Goal: Check status: Check status

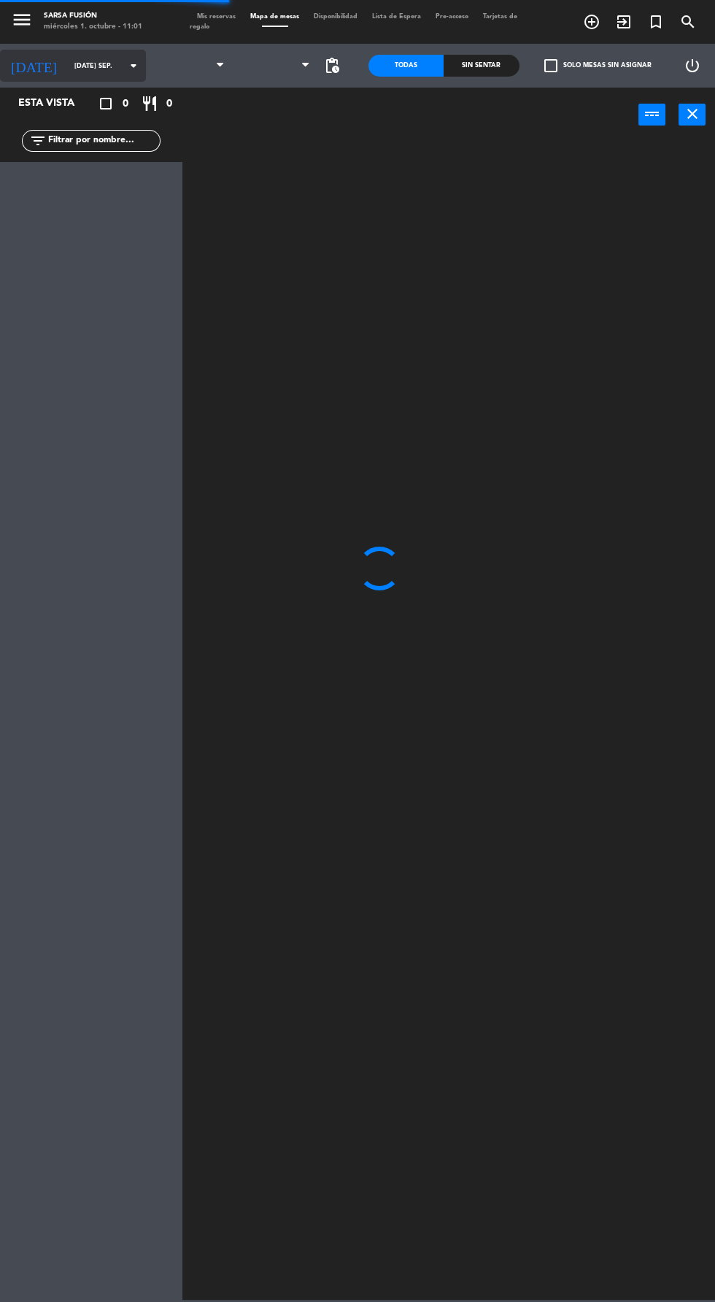
click at [67, 77] on input "mar. 30 sep." at bounding box center [113, 66] width 92 height 23
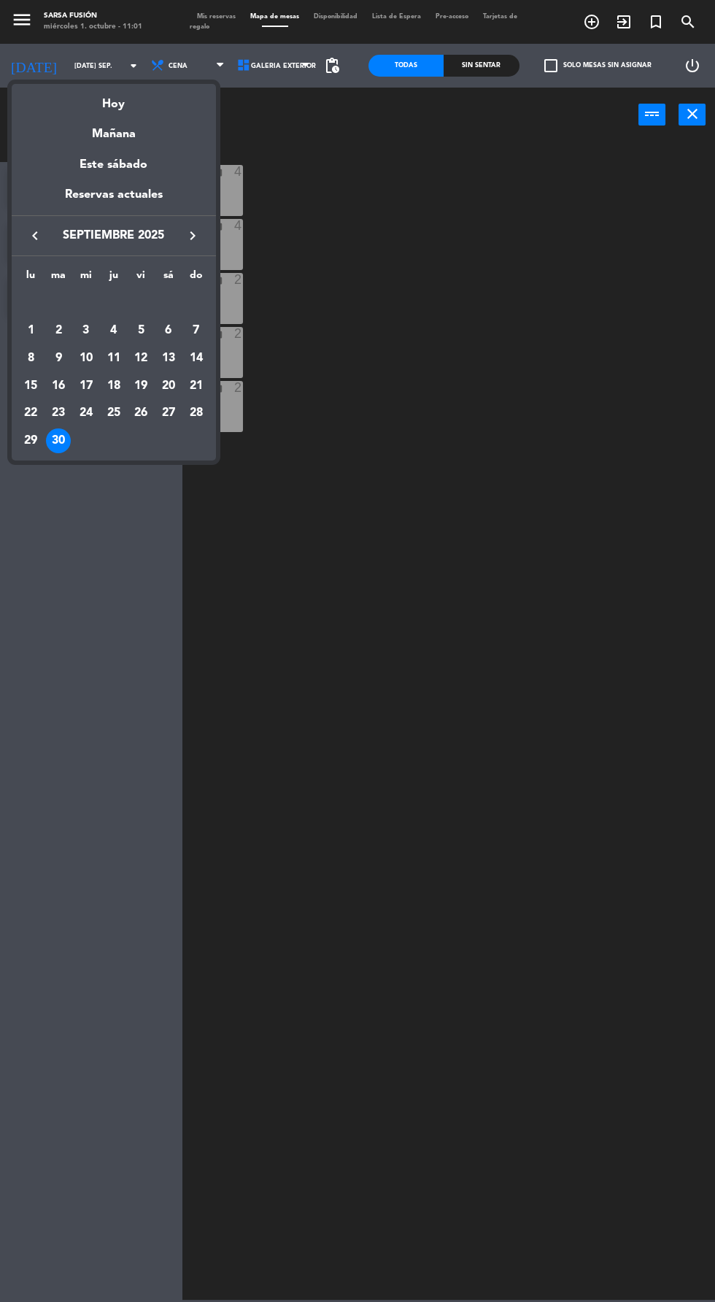
click at [192, 236] on icon "keyboard_arrow_right" at bounding box center [193, 236] width 18 height 18
click at [80, 362] on div "8" at bounding box center [86, 358] width 25 height 25
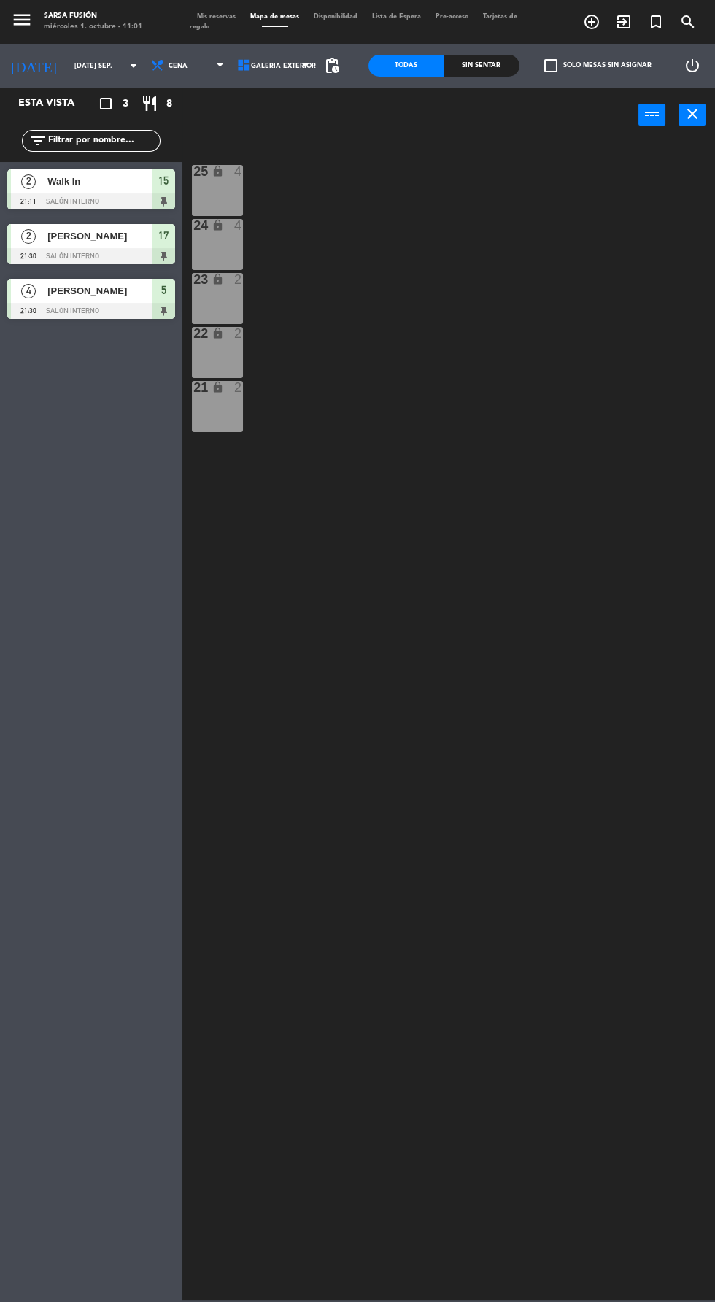
type input "mié. [DATE]"
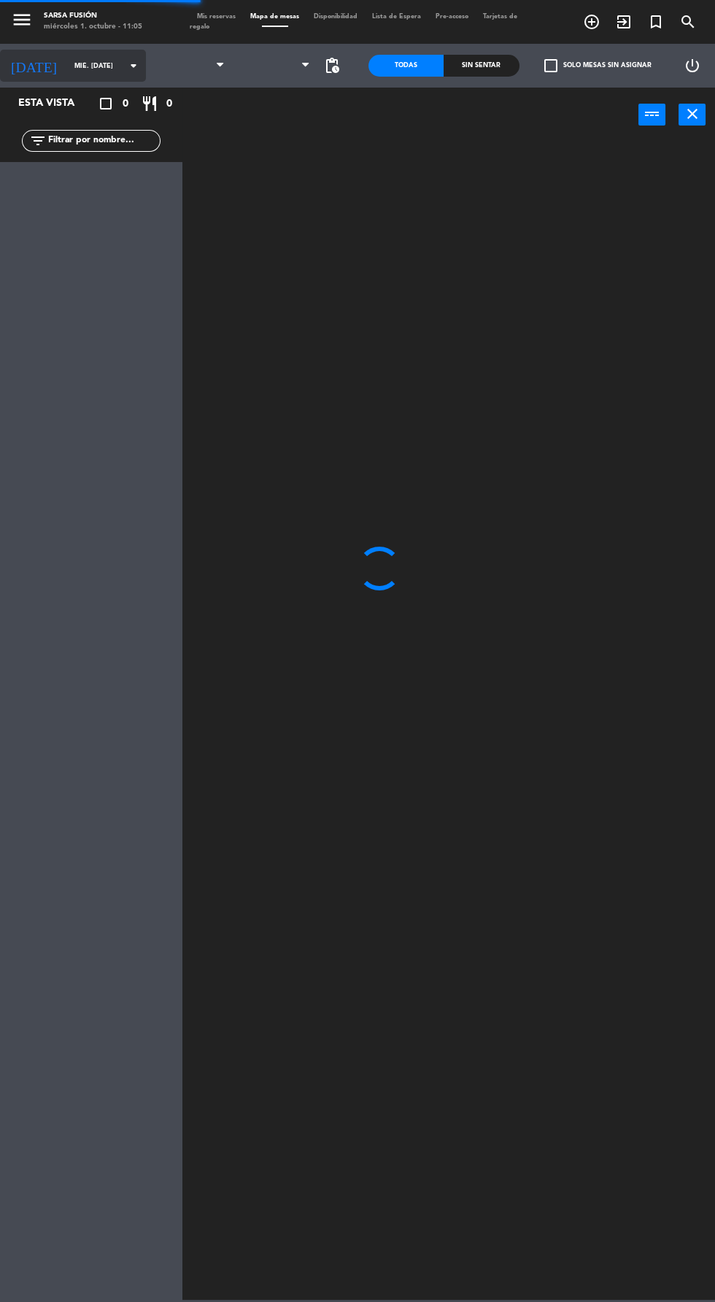
click at [67, 72] on input "mié. [DATE]" at bounding box center [113, 66] width 92 height 23
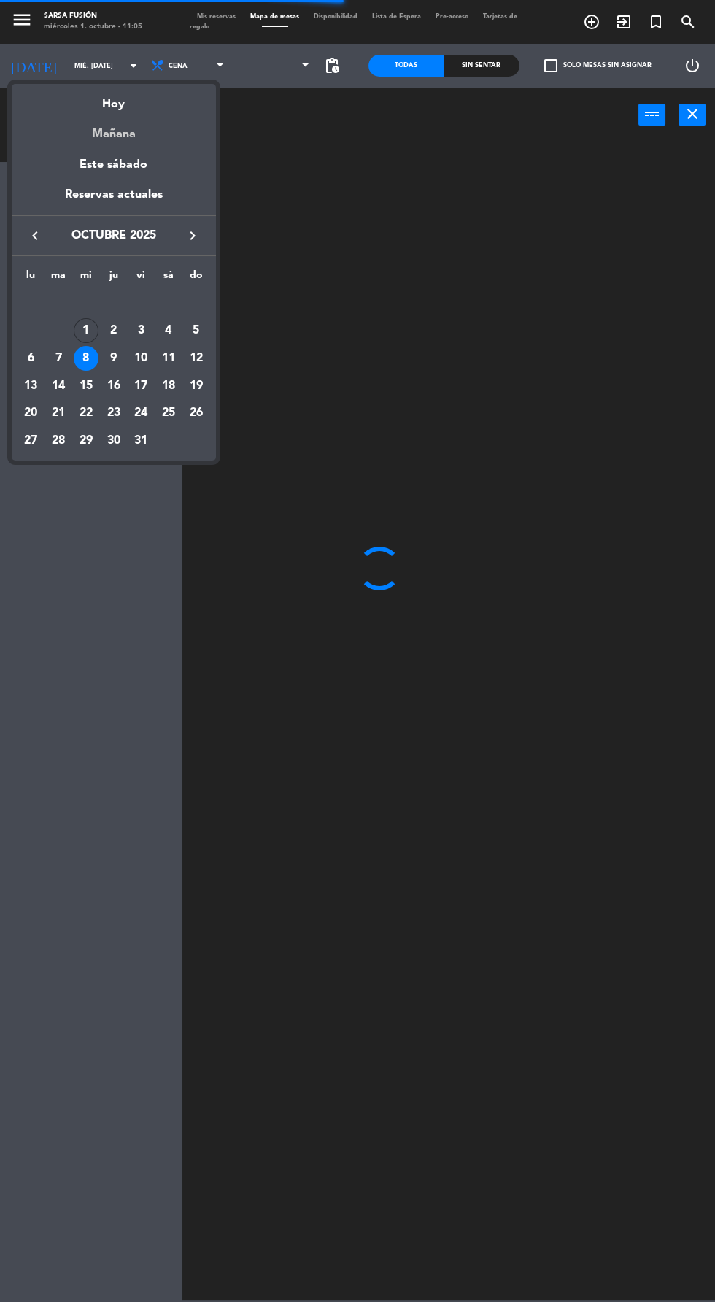
click at [104, 121] on div "Mañana" at bounding box center [114, 129] width 204 height 30
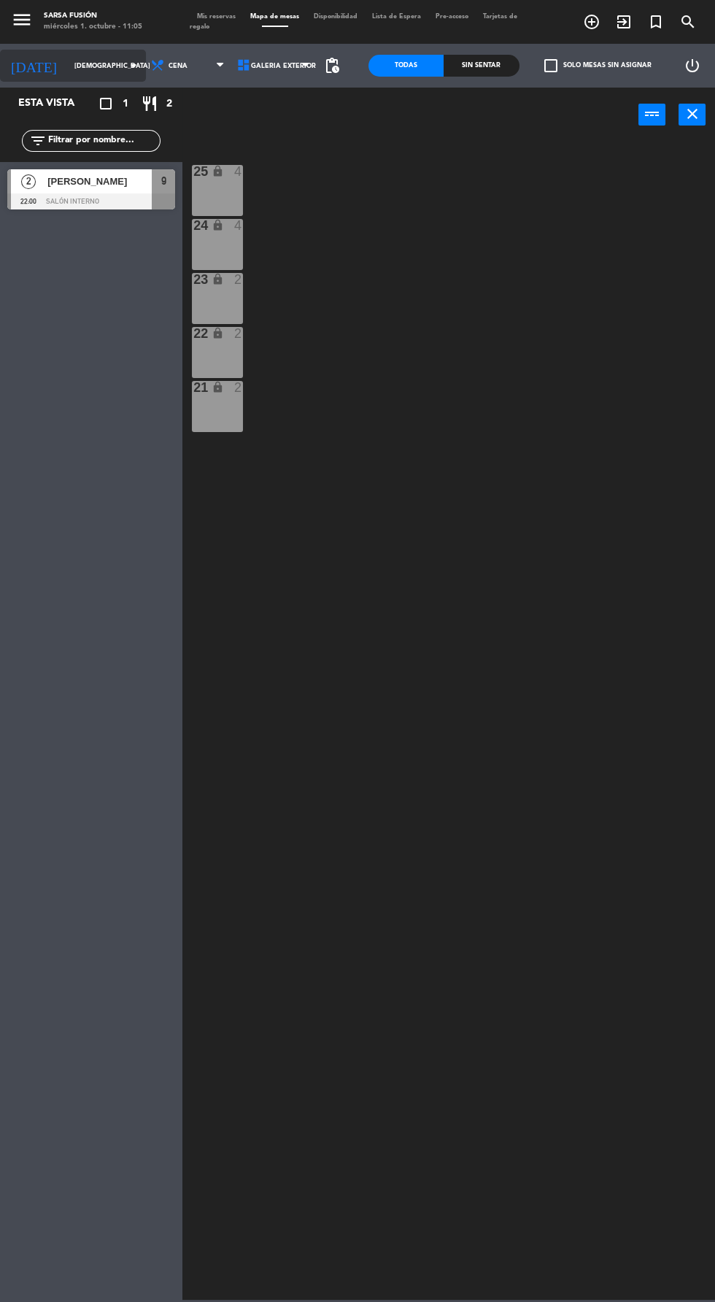
click at [67, 68] on input "[DEMOGRAPHIC_DATA] [DATE]" at bounding box center [113, 66] width 92 height 23
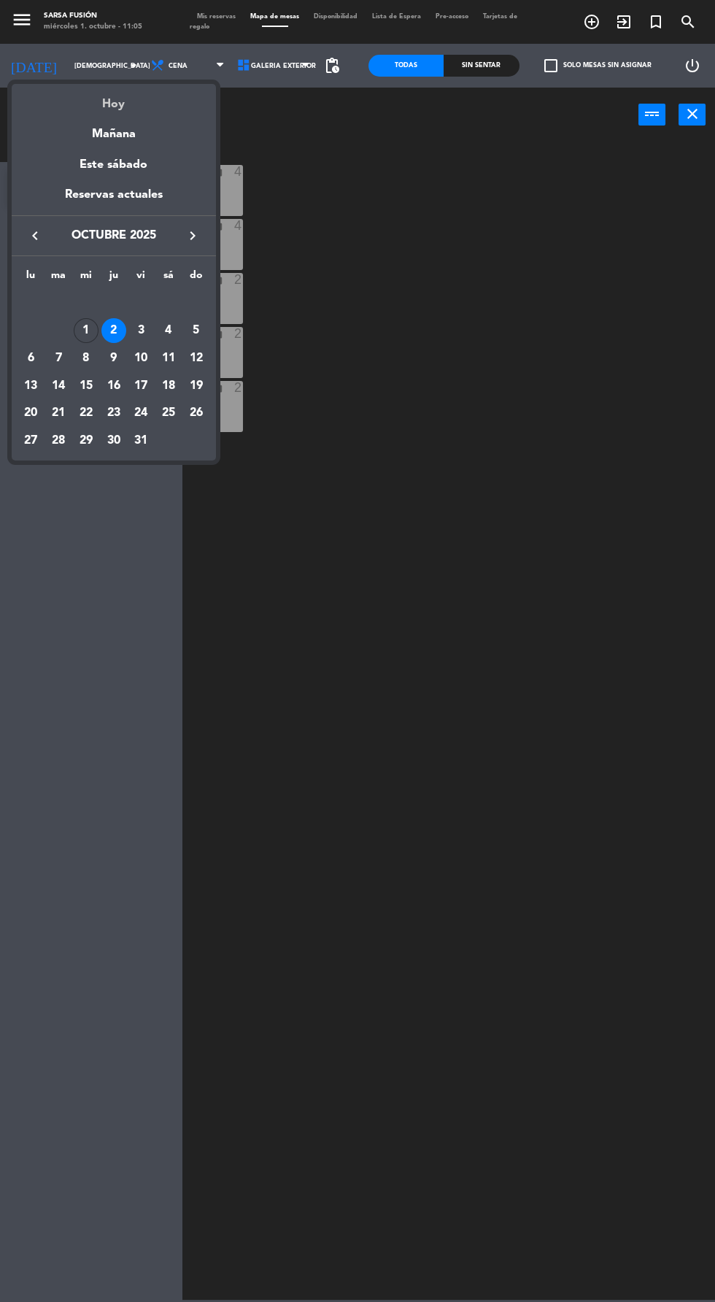
click at [87, 104] on div "Hoy" at bounding box center [114, 99] width 204 height 30
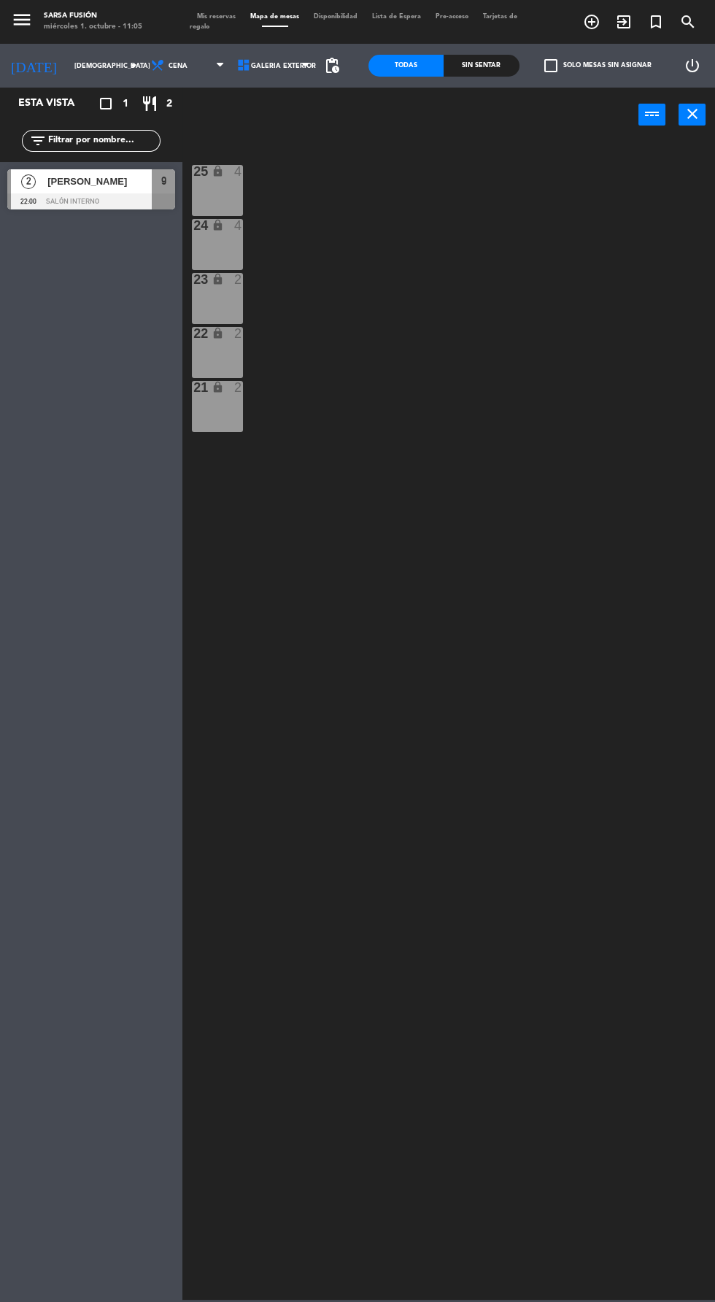
type input "mié. [DATE]"
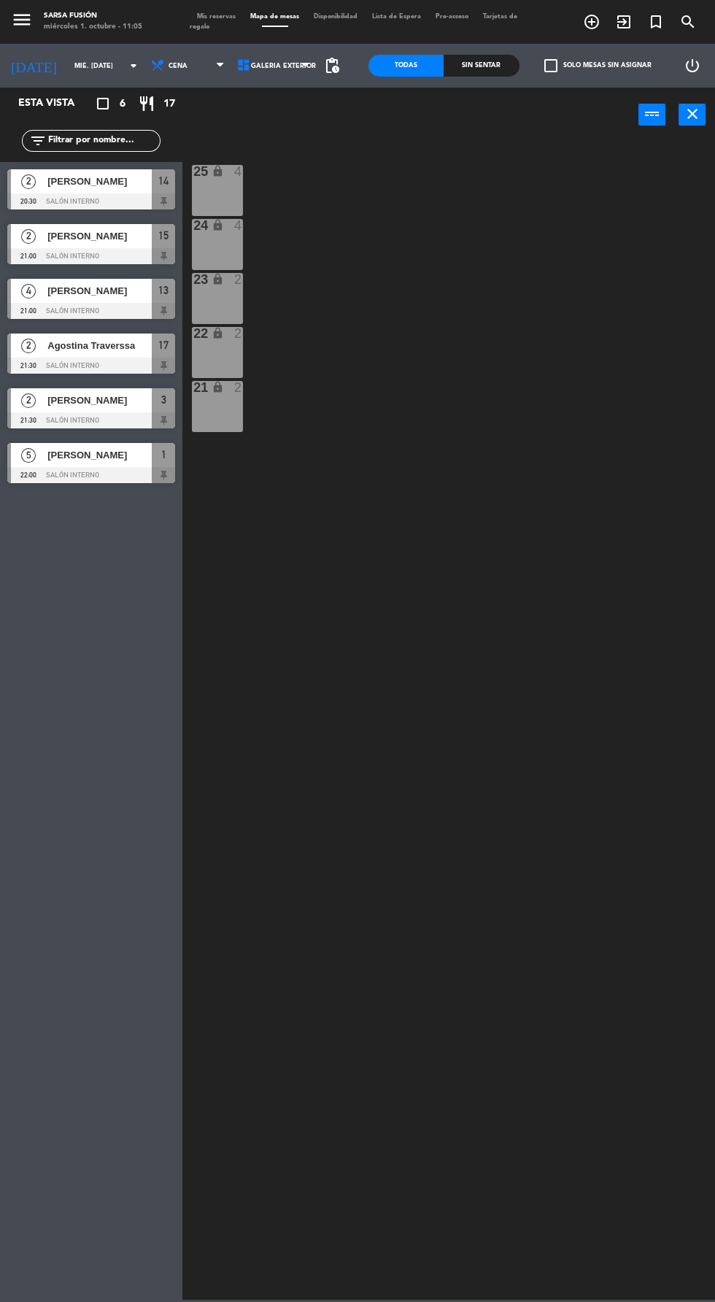
click at [226, 16] on span "Mis reservas" at bounding box center [216, 16] width 53 height 7
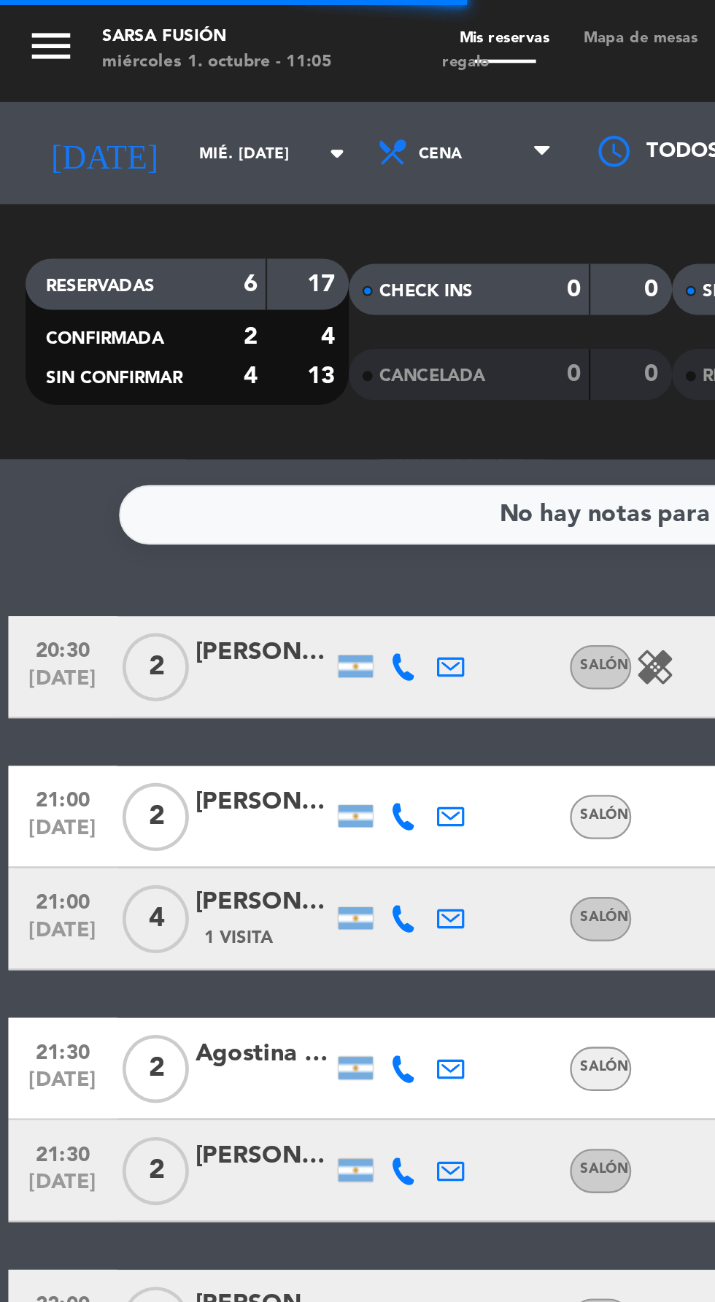
click at [176, 286] on icon at bounding box center [173, 286] width 12 height 12
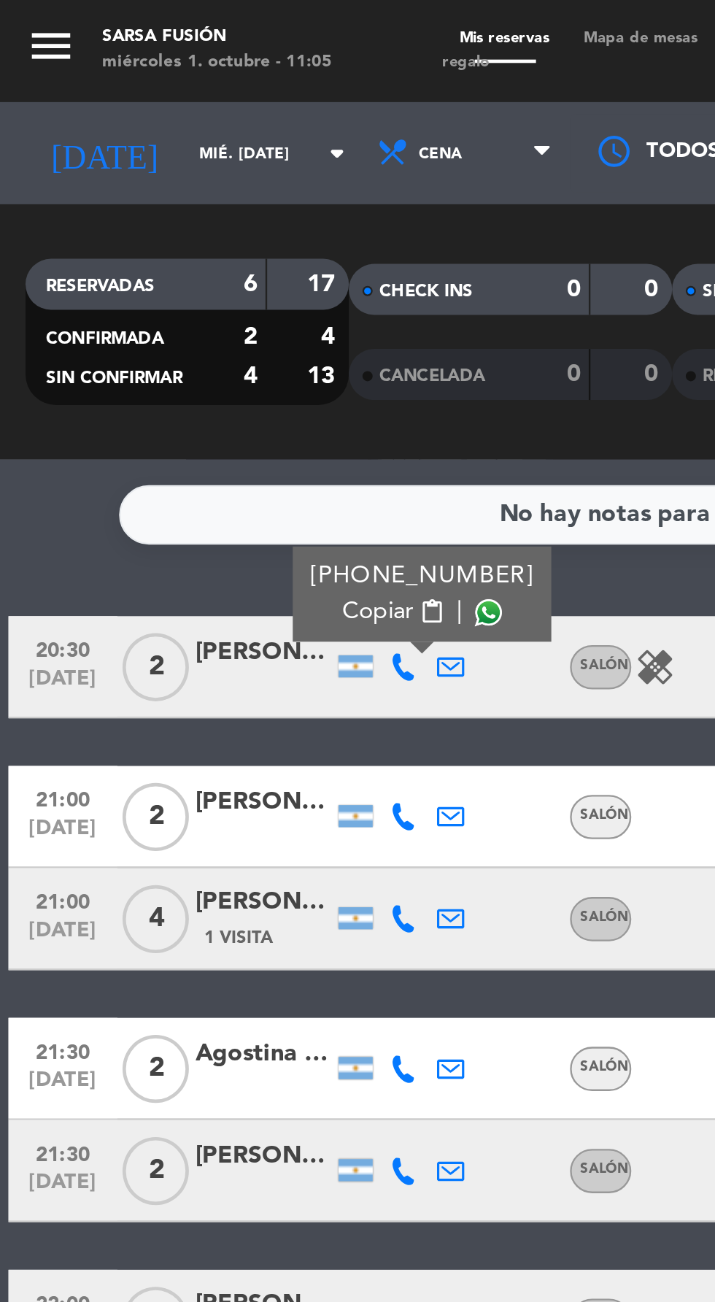
click at [205, 262] on span at bounding box center [210, 263] width 12 height 12
click at [89, 297] on div at bounding box center [113, 294] width 58 height 12
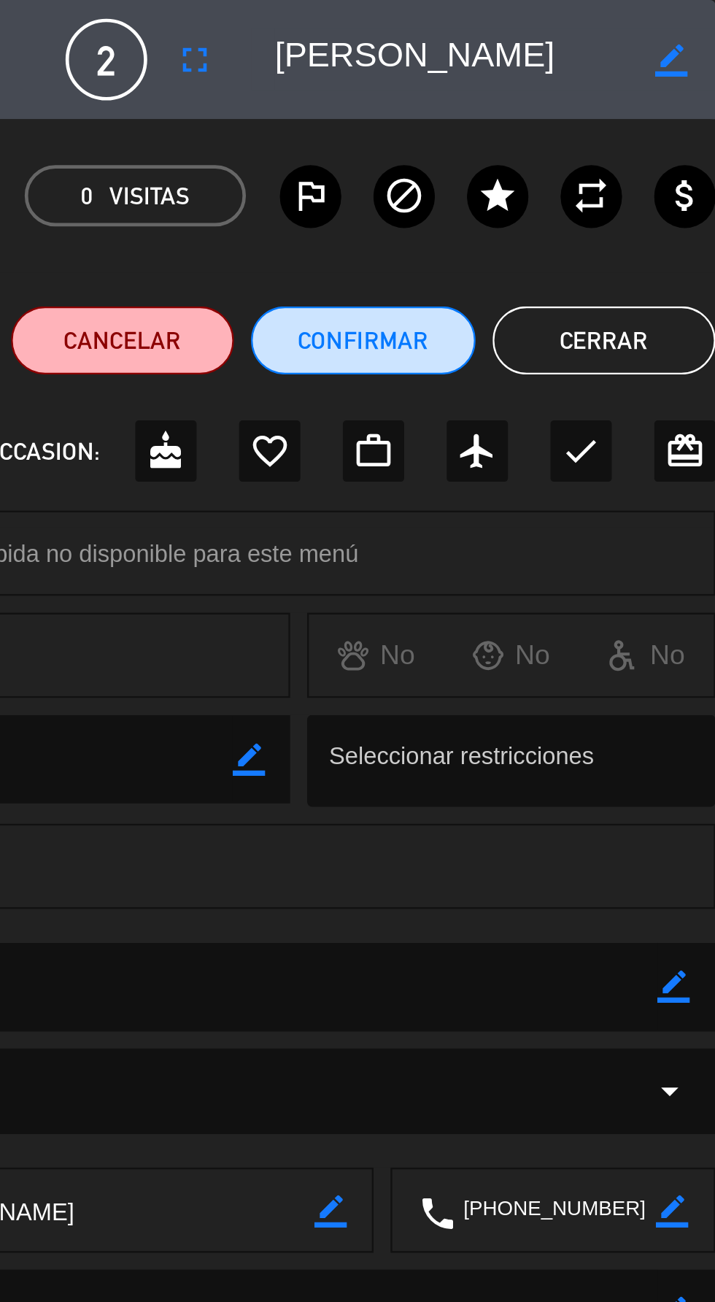
click at [689, 142] on button "Cerrar" at bounding box center [668, 145] width 96 height 29
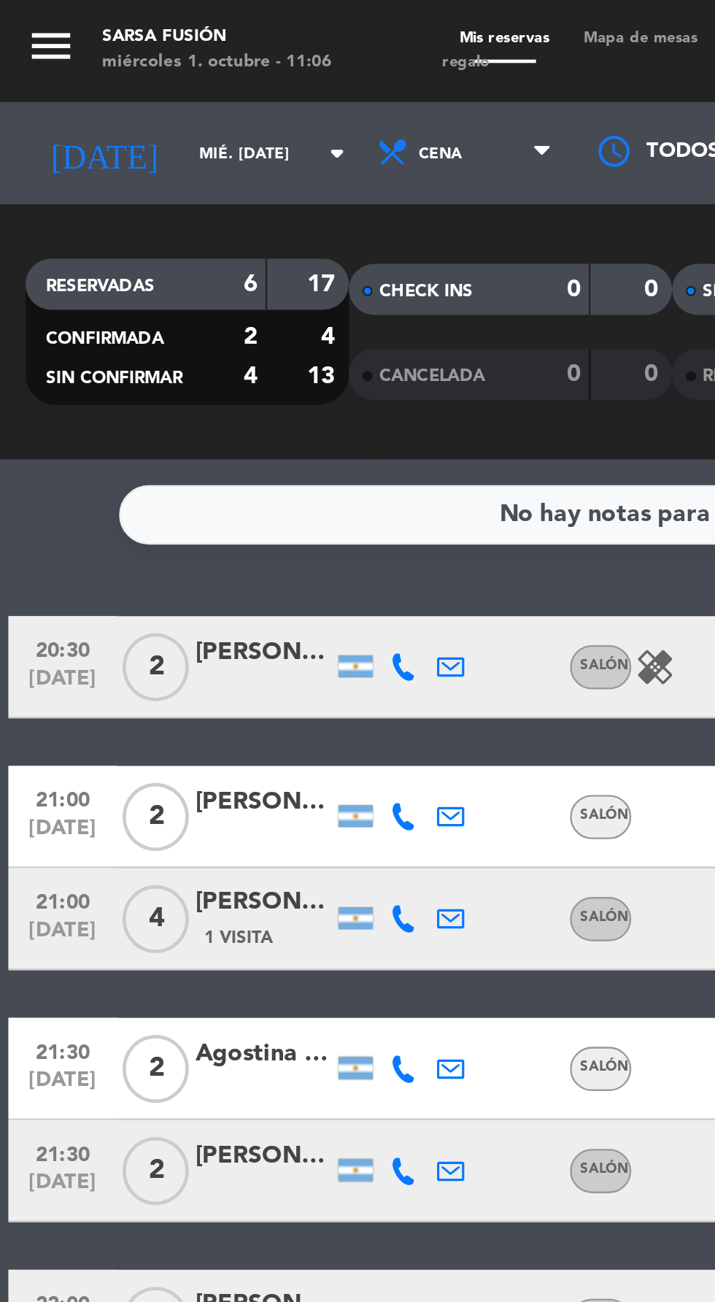
click at [100, 358] on div at bounding box center [113, 358] width 58 height 12
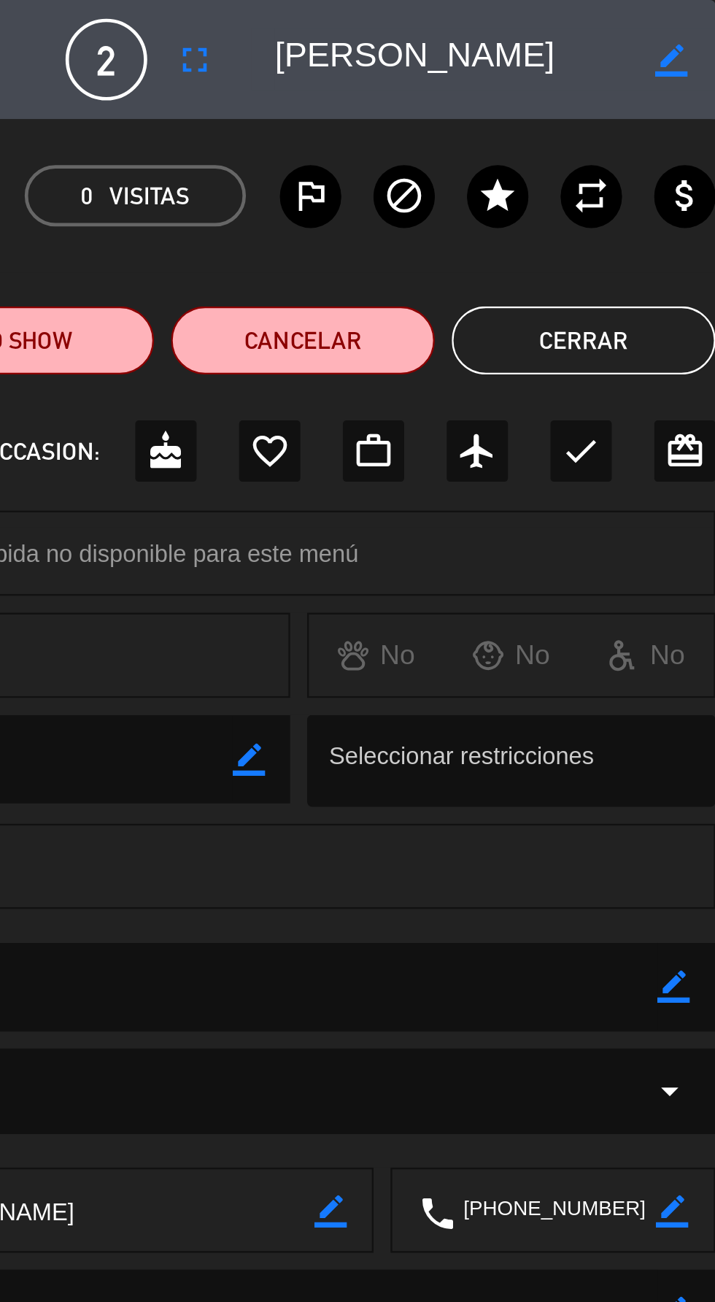
click at [665, 139] on button "Cerrar" at bounding box center [658, 145] width 113 height 29
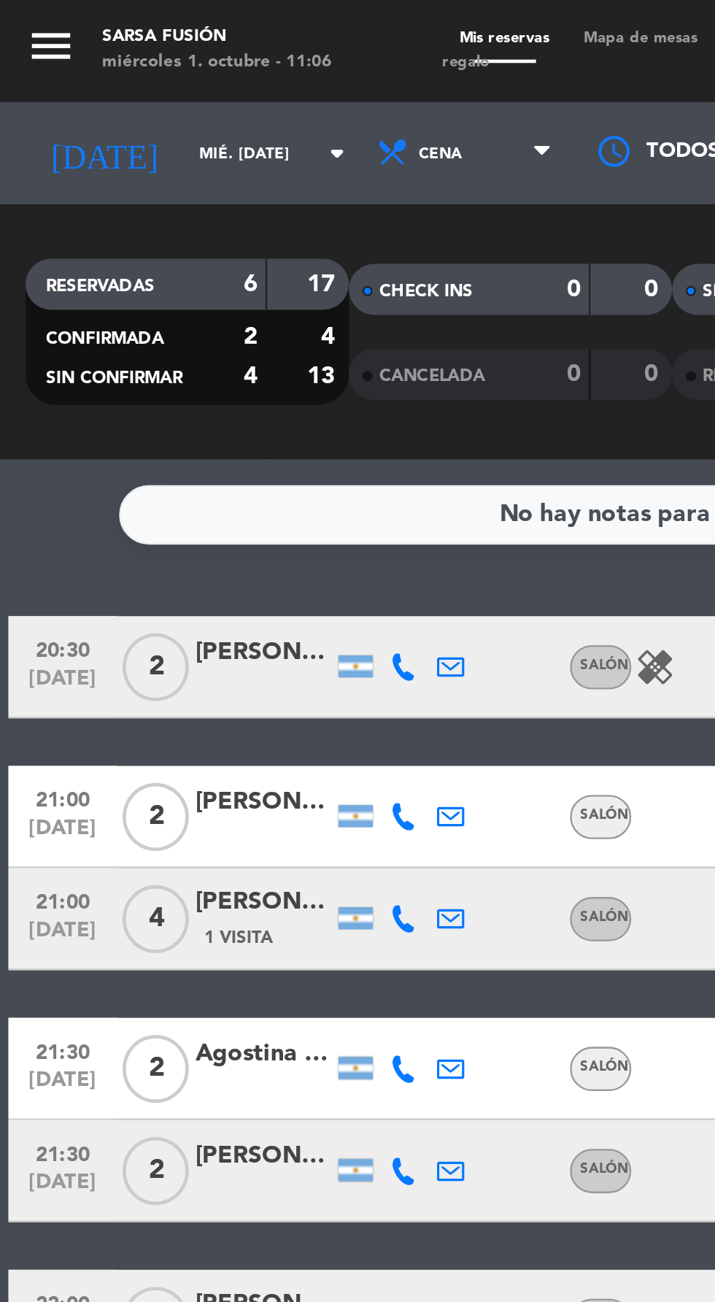
click at [174, 350] on icon at bounding box center [173, 350] width 12 height 12
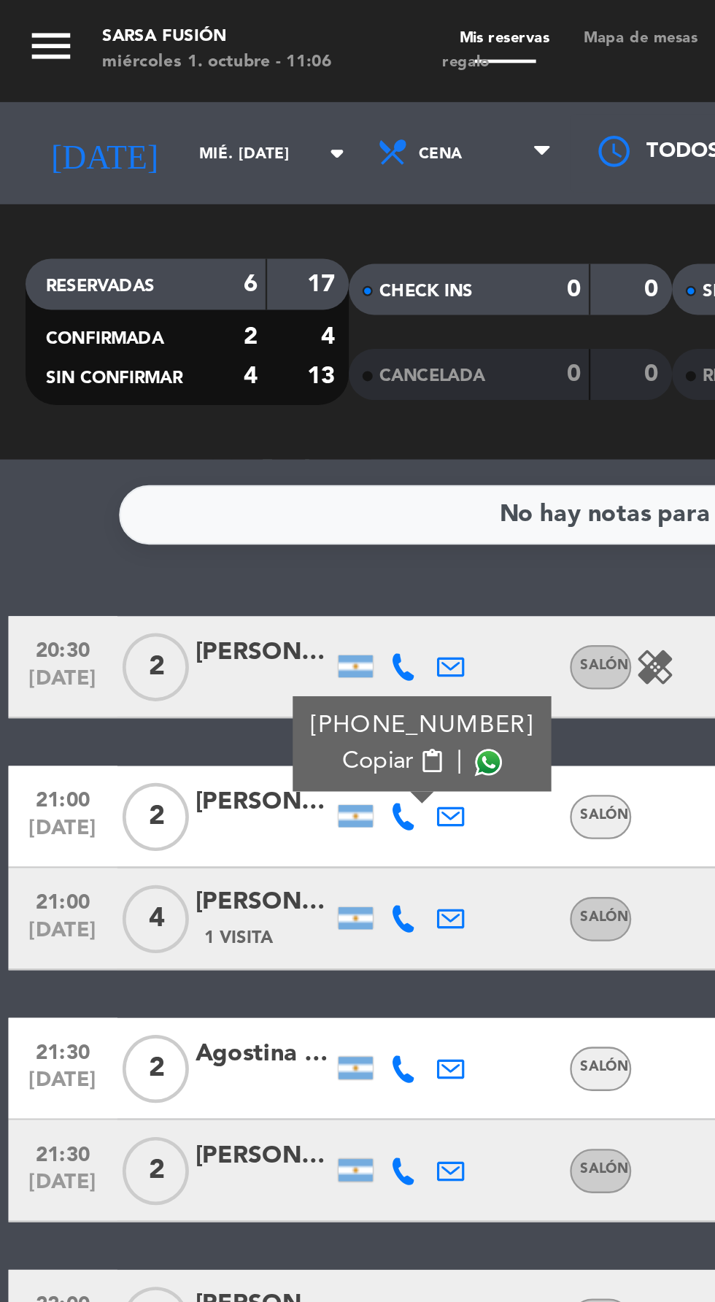
click at [204, 331] on span at bounding box center [210, 327] width 12 height 12
click at [104, 403] on span "1 Visita" at bounding box center [102, 402] width 29 height 12
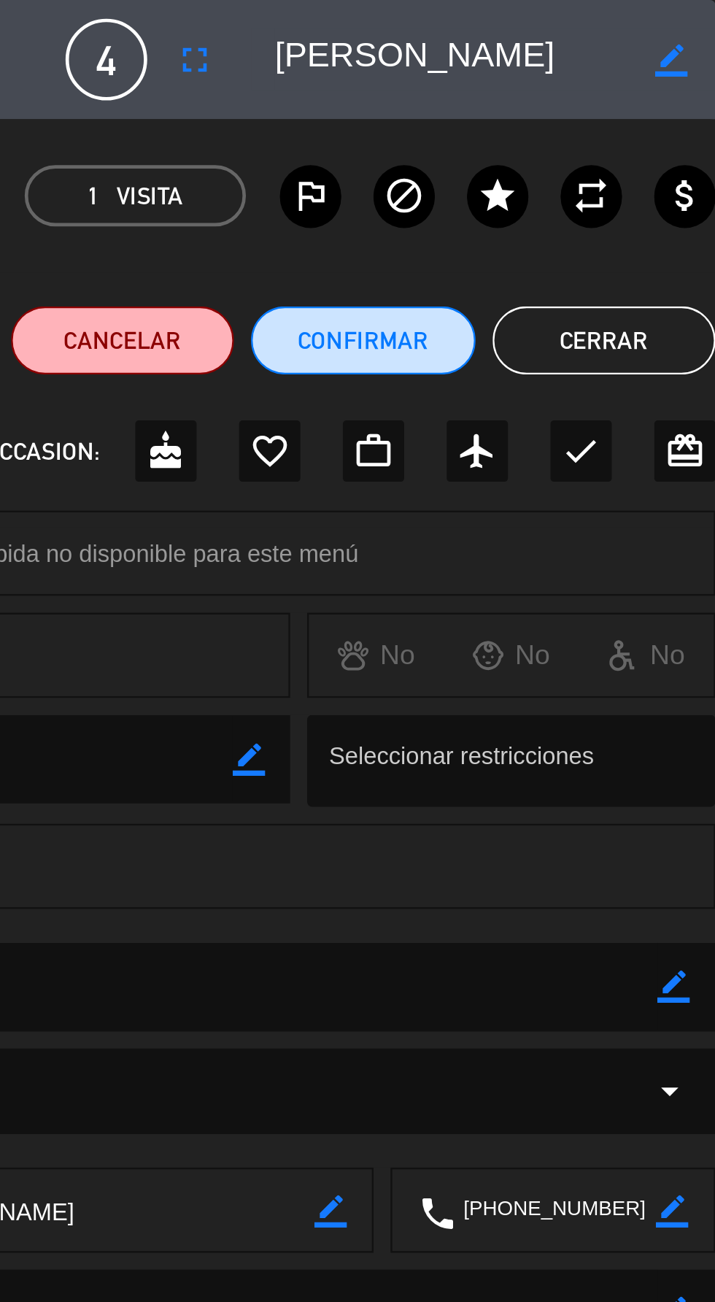
click at [674, 137] on button "Cerrar" at bounding box center [668, 145] width 96 height 29
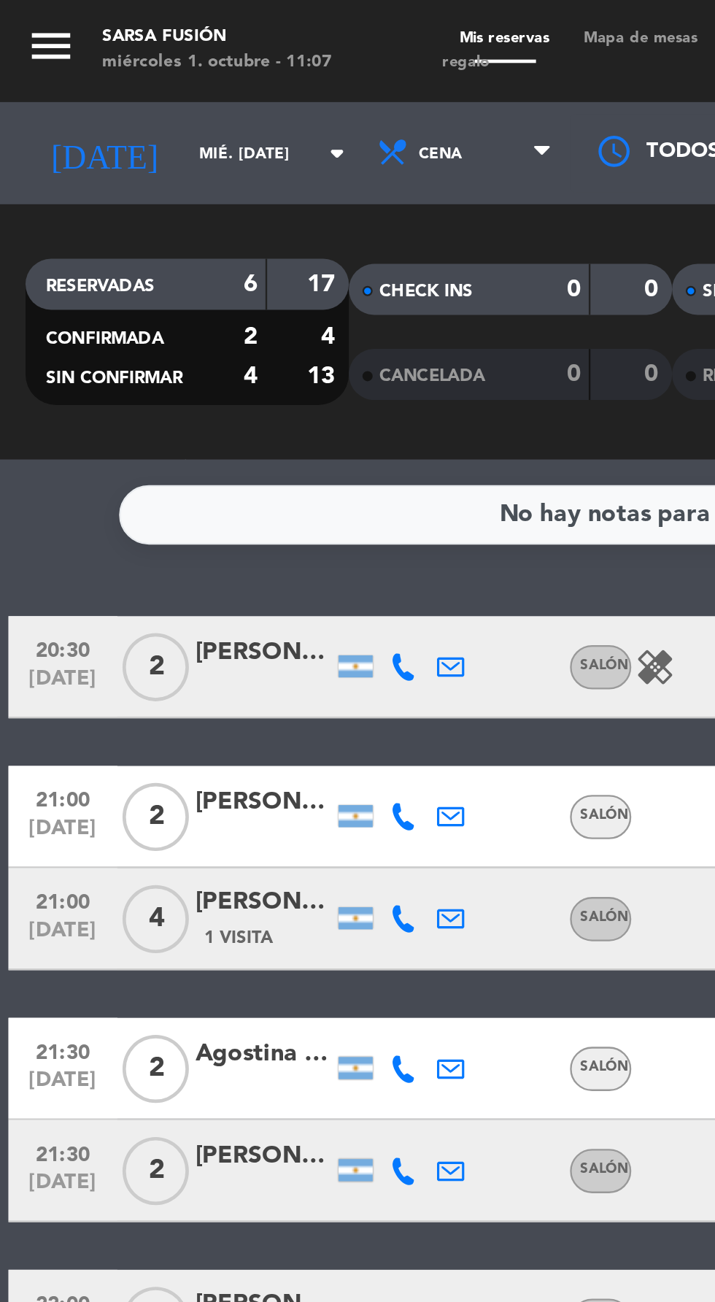
click at [176, 396] on icon at bounding box center [173, 394] width 12 height 12
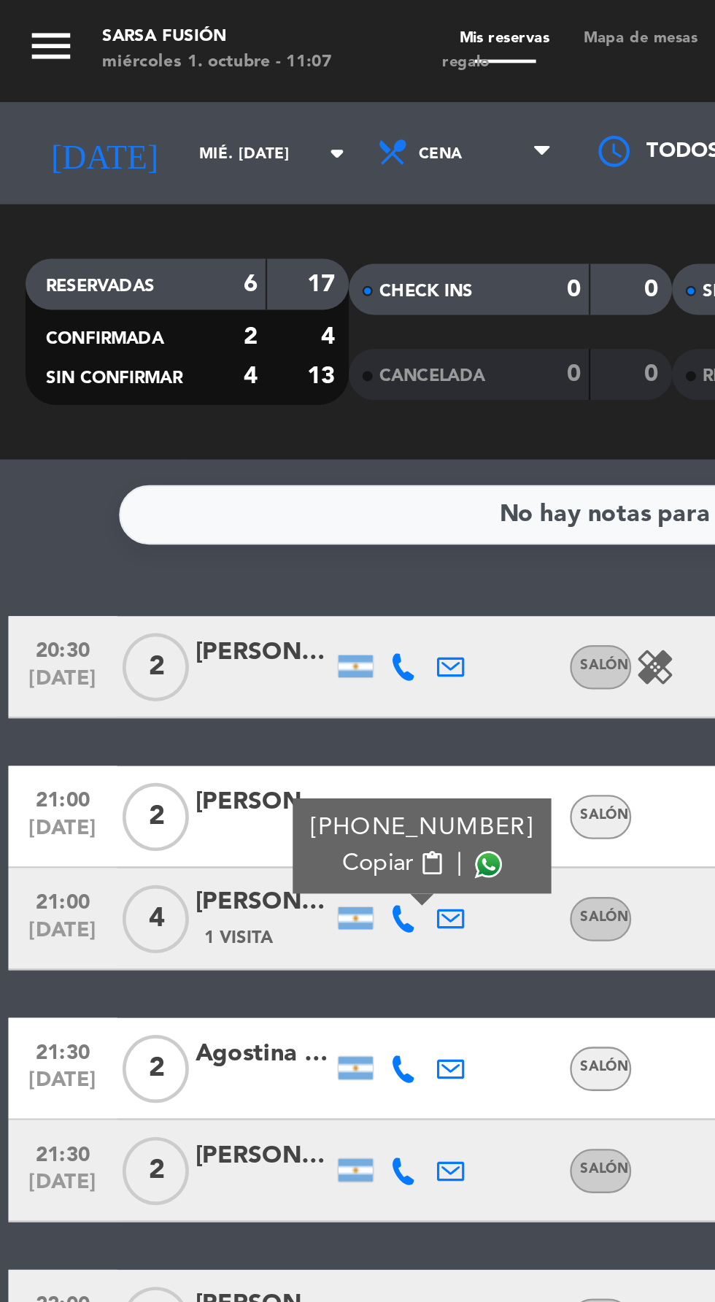
click at [204, 370] on span at bounding box center [210, 371] width 12 height 12
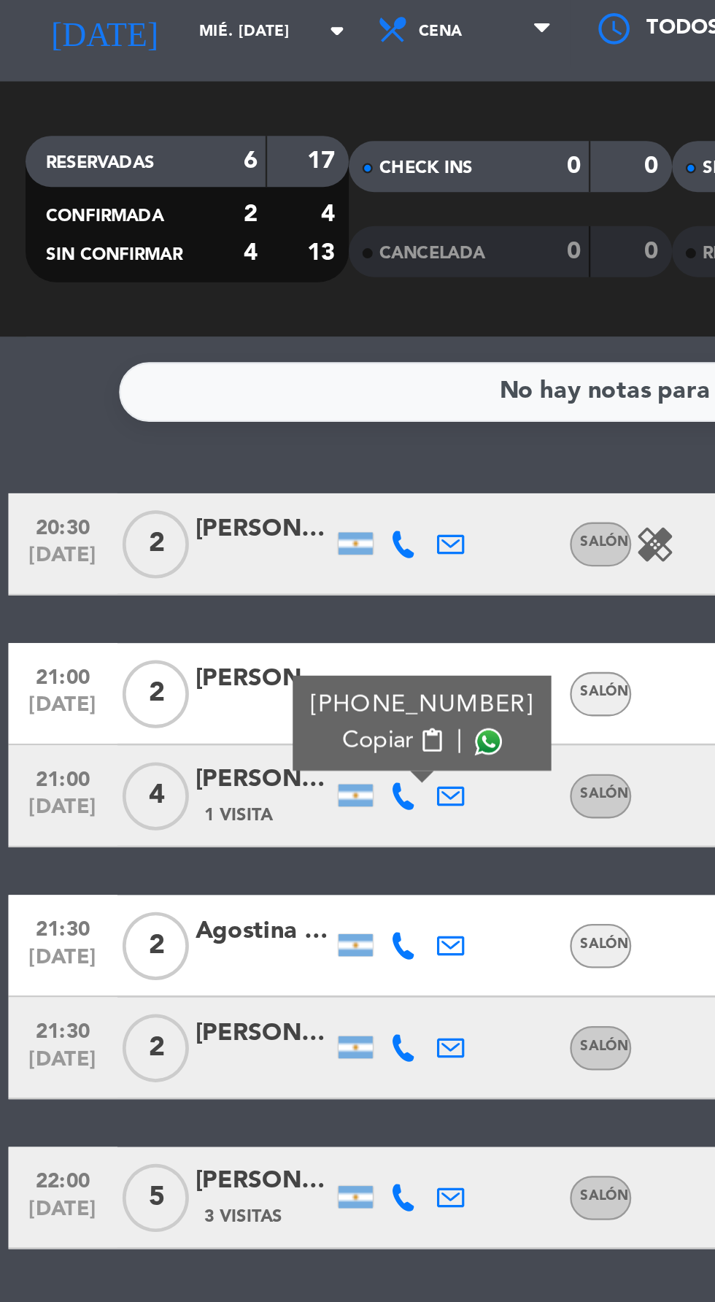
click at [128, 460] on div "Agostina Traverssa" at bounding box center [113, 452] width 58 height 17
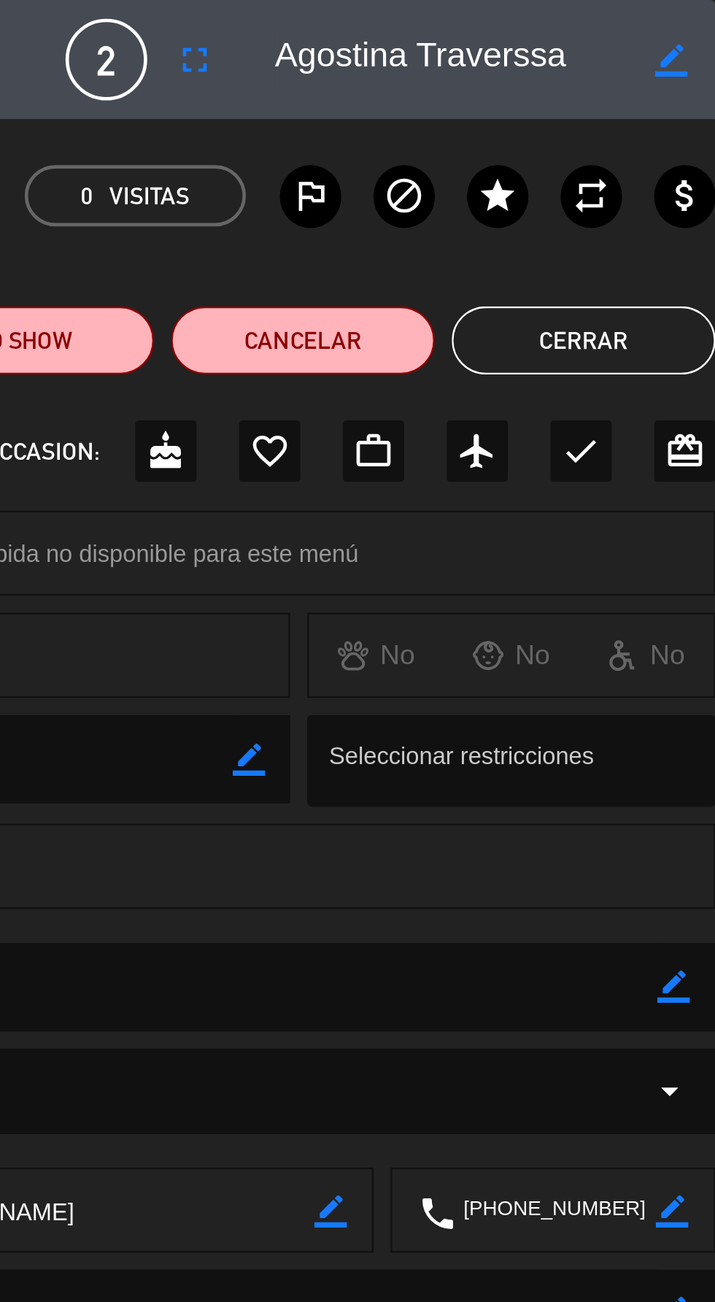
click at [671, 145] on button "Cerrar" at bounding box center [658, 145] width 113 height 29
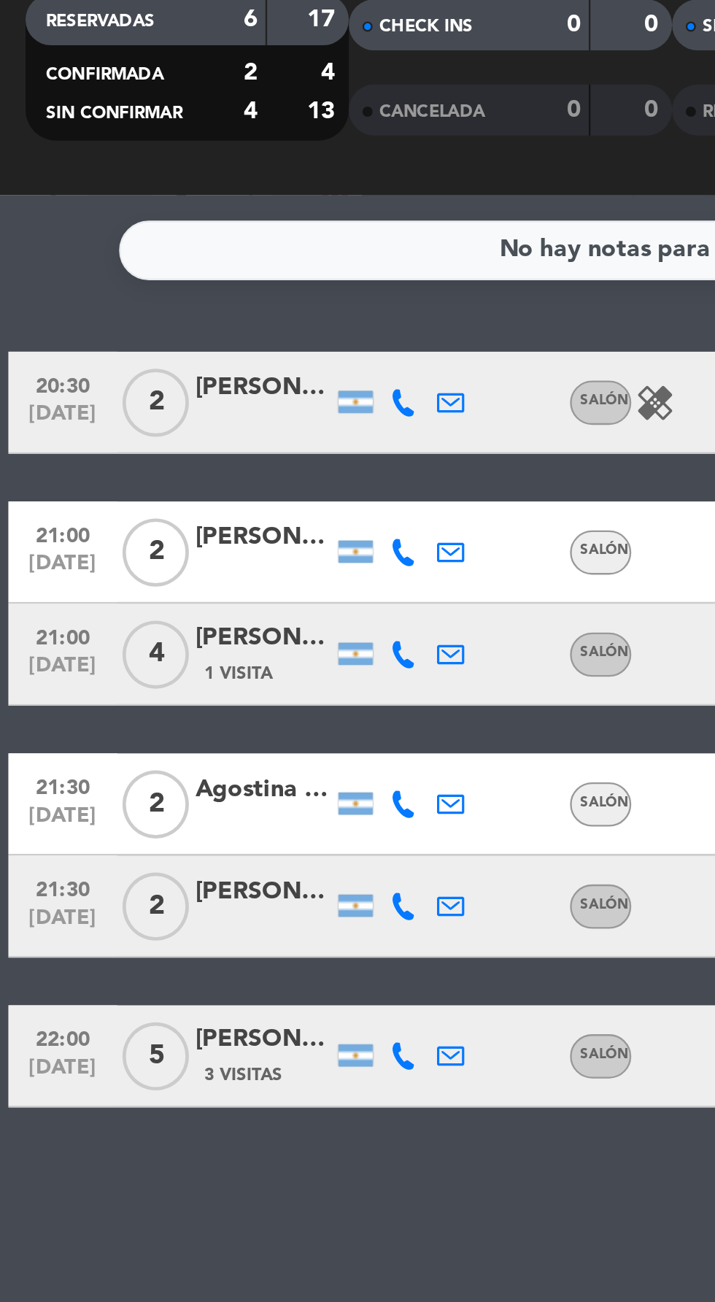
click at [174, 457] on icon at bounding box center [173, 458] width 12 height 12
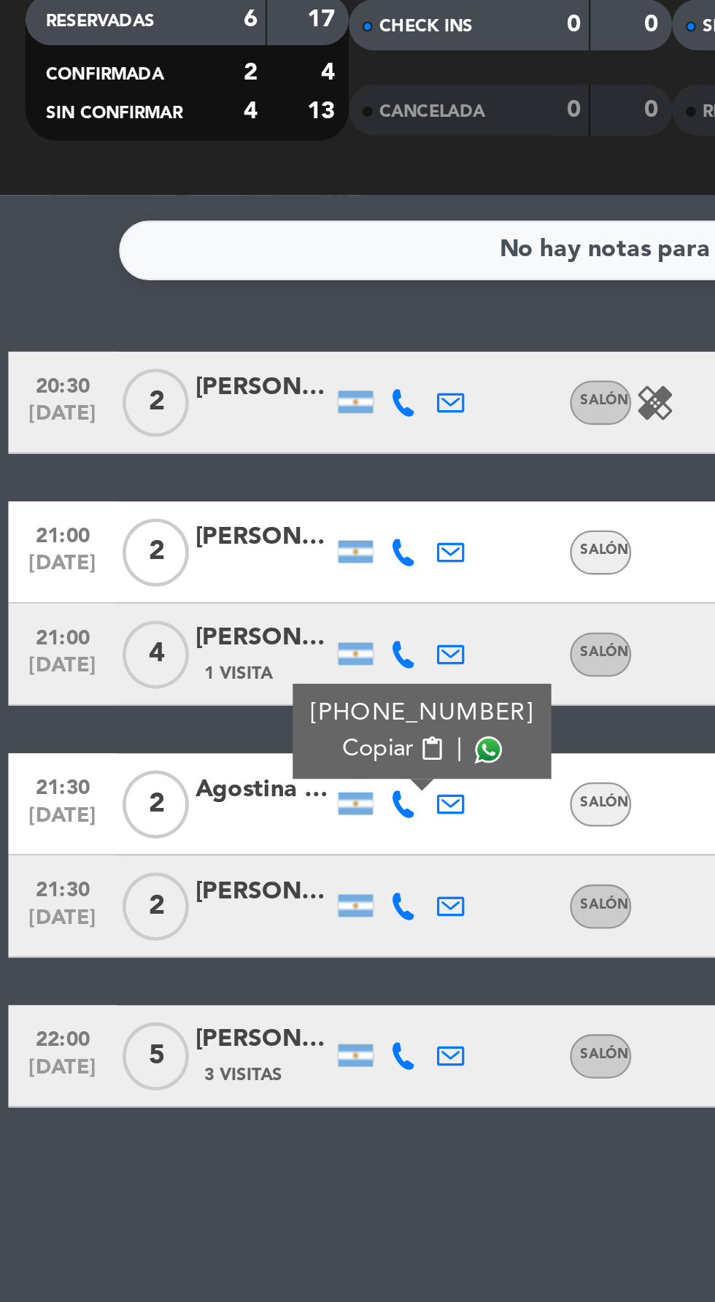
click at [206, 437] on span at bounding box center [210, 435] width 12 height 12
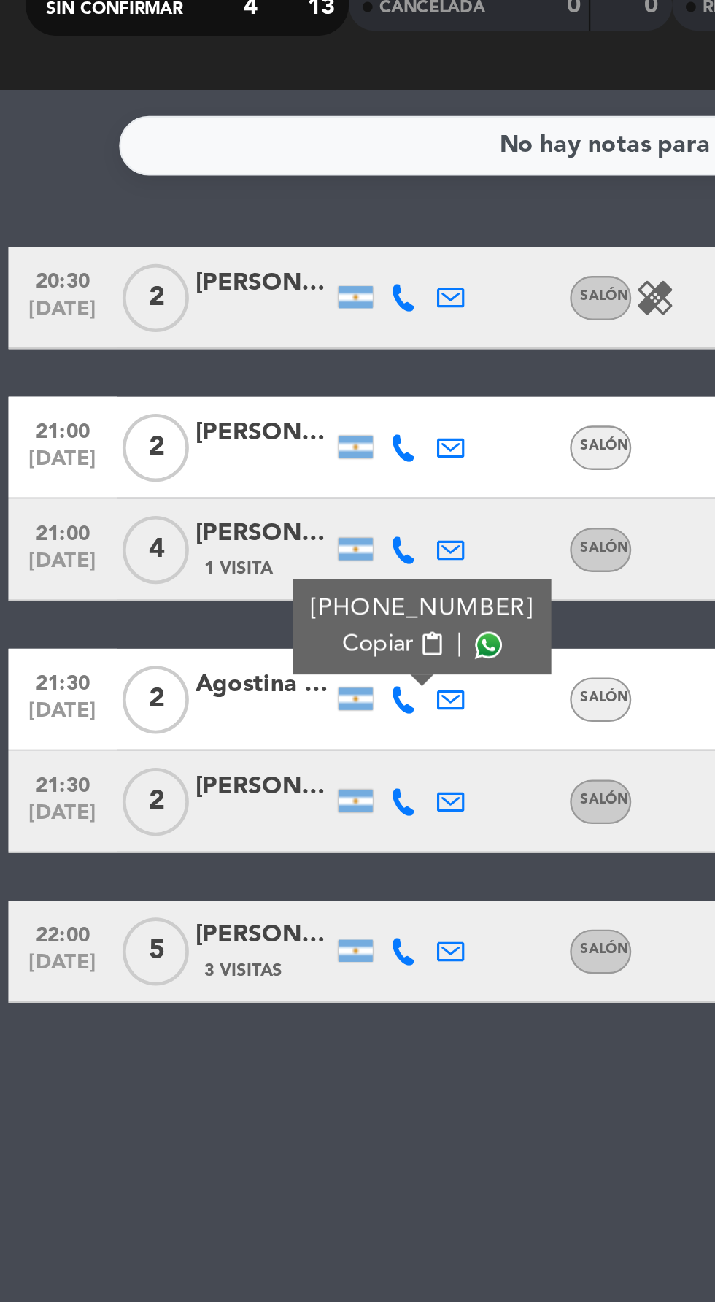
click at [109, 513] on div at bounding box center [113, 510] width 58 height 12
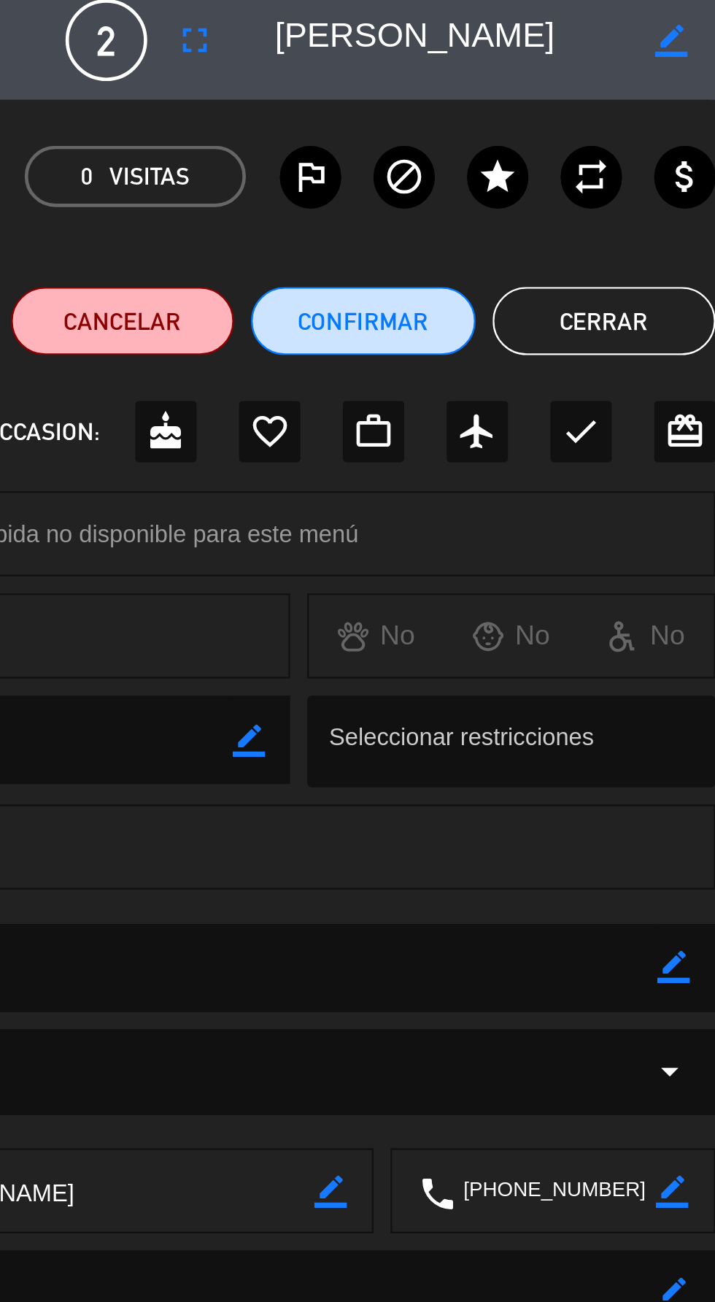
click at [678, 147] on button "Cerrar" at bounding box center [668, 145] width 96 height 29
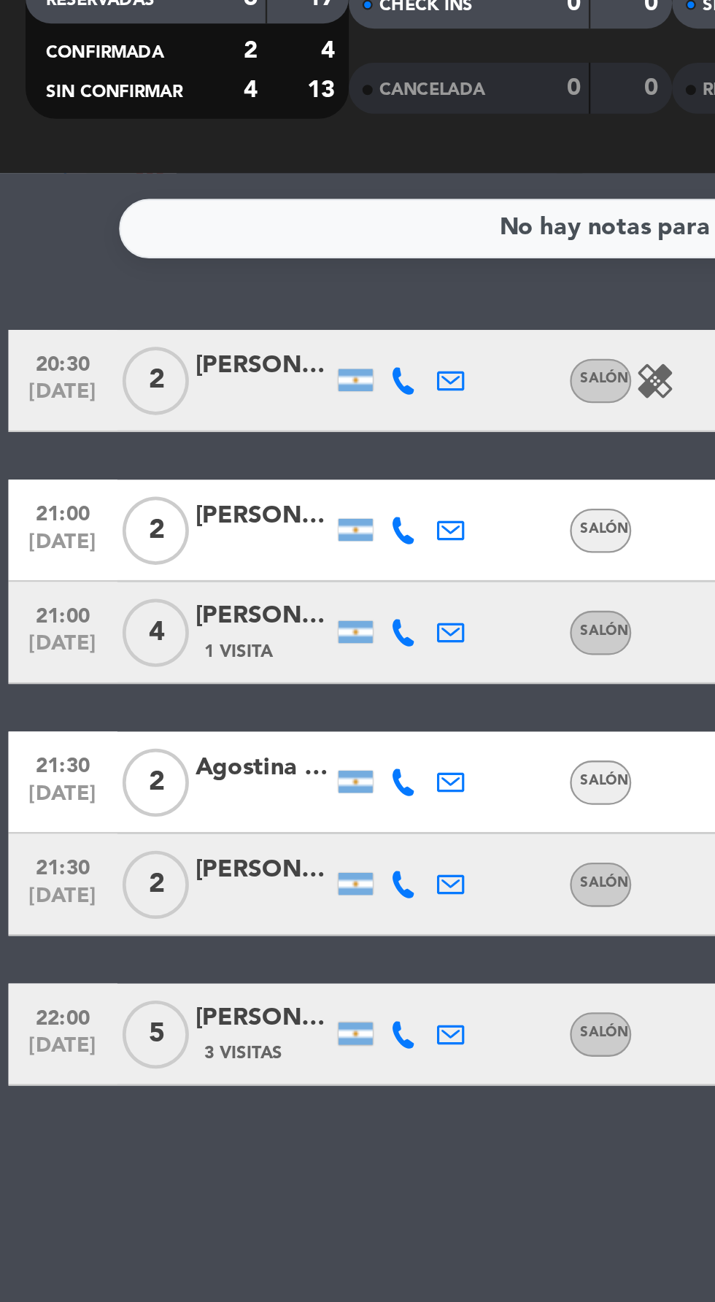
click at [176, 502] on icon at bounding box center [173, 502] width 12 height 12
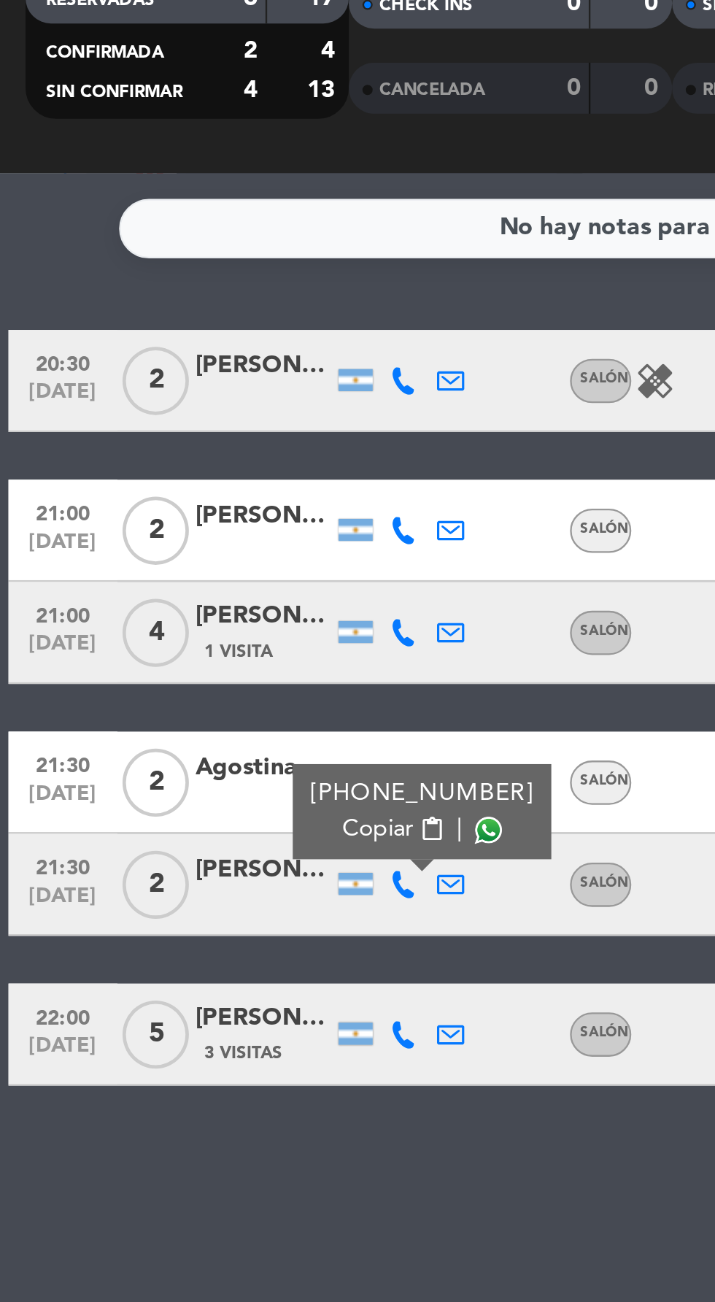
click at [204, 480] on span at bounding box center [210, 479] width 12 height 12
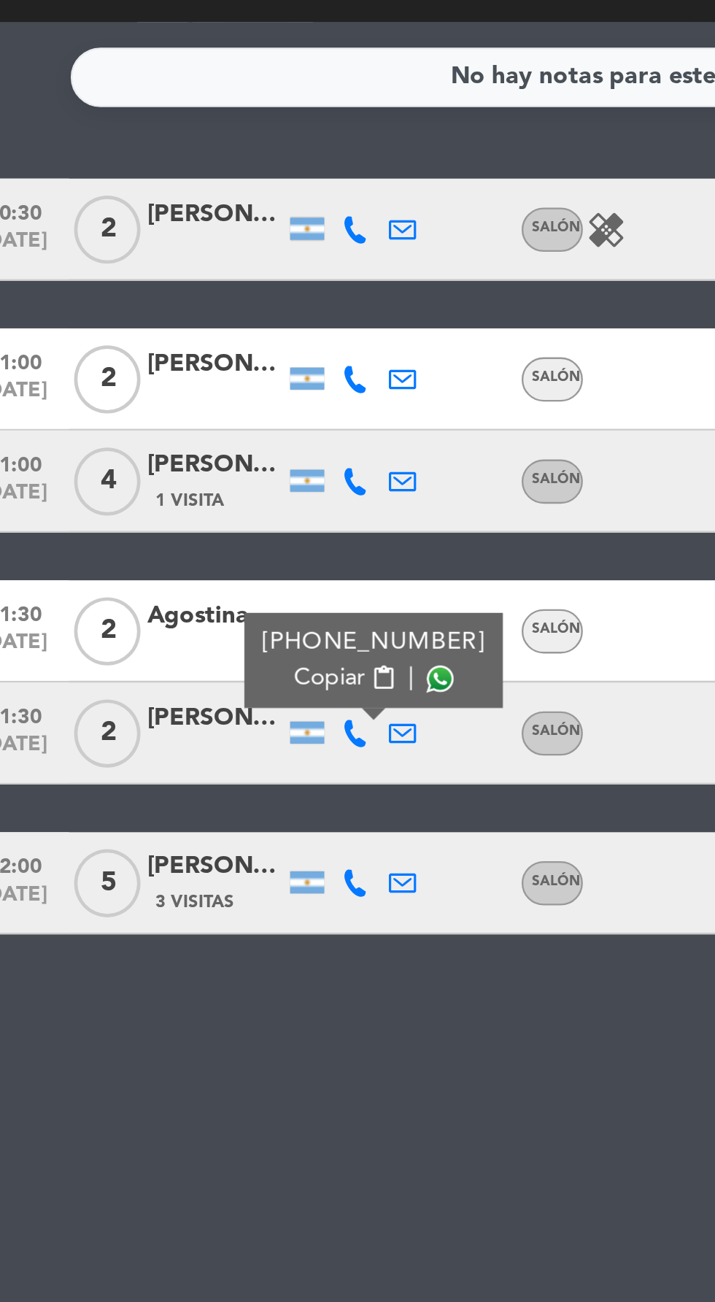
click at [175, 568] on icon at bounding box center [173, 566] width 12 height 12
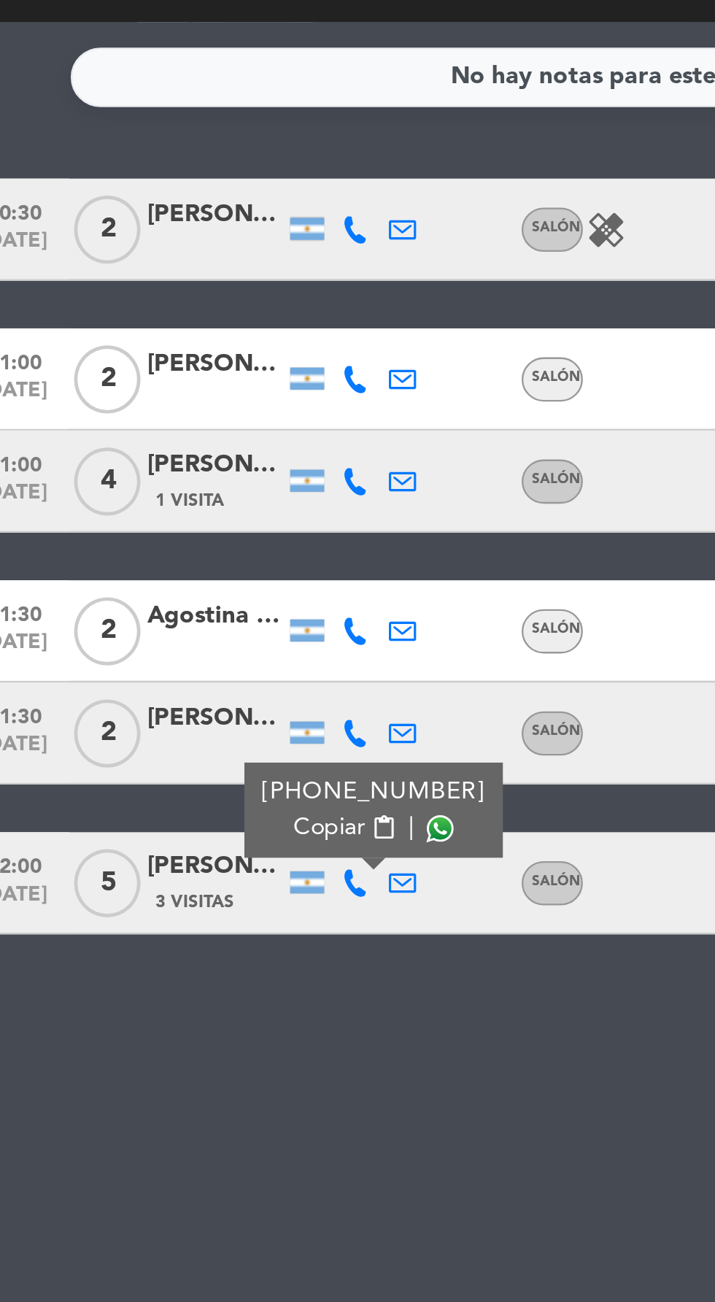
click at [205, 545] on span at bounding box center [210, 543] width 12 height 12
click at [104, 567] on div "[PERSON_NAME]" at bounding box center [113, 559] width 58 height 17
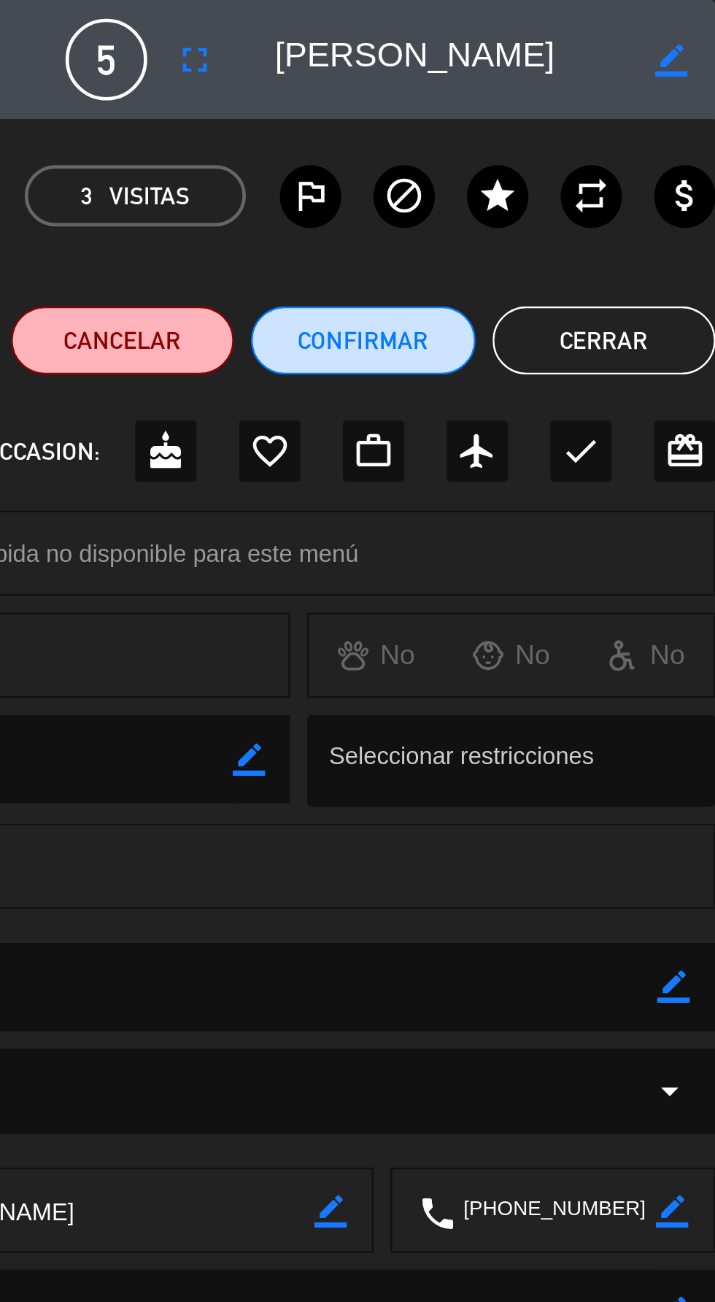
click at [679, 145] on button "Cerrar" at bounding box center [668, 145] width 96 height 29
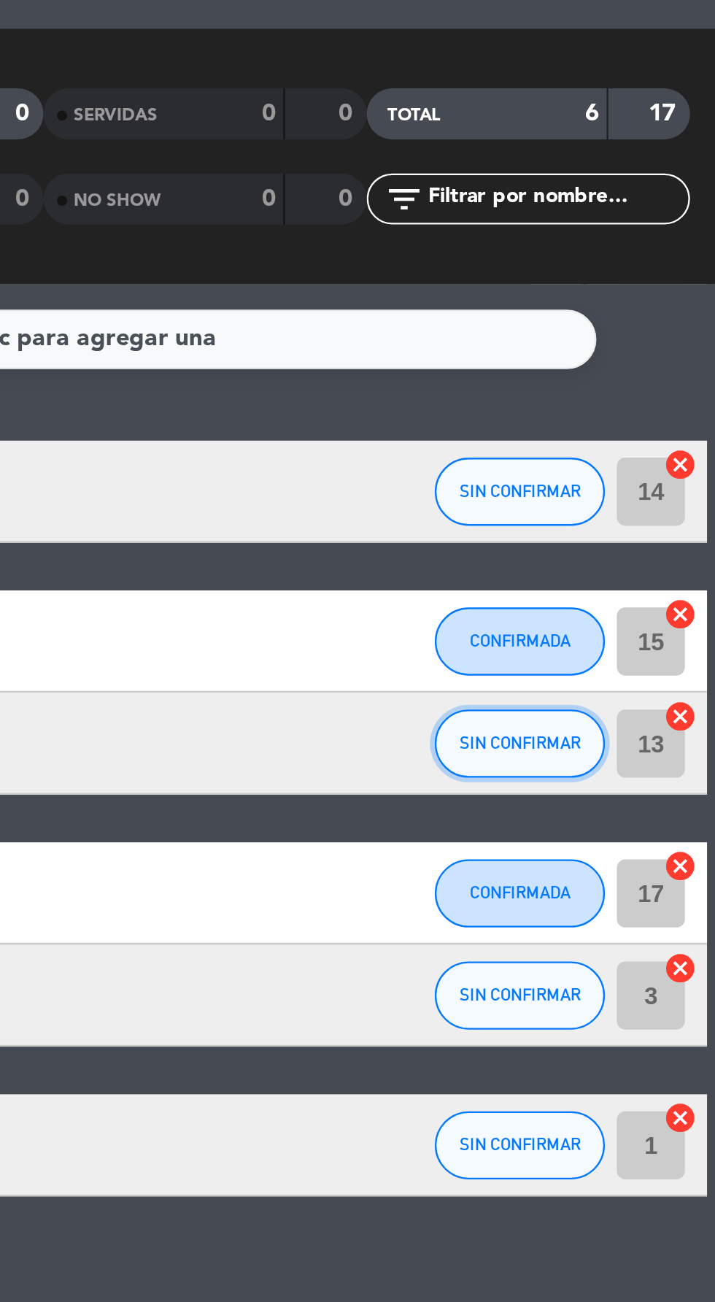
click at [618, 398] on button "SIN CONFIRMAR" at bounding box center [631, 393] width 73 height 29
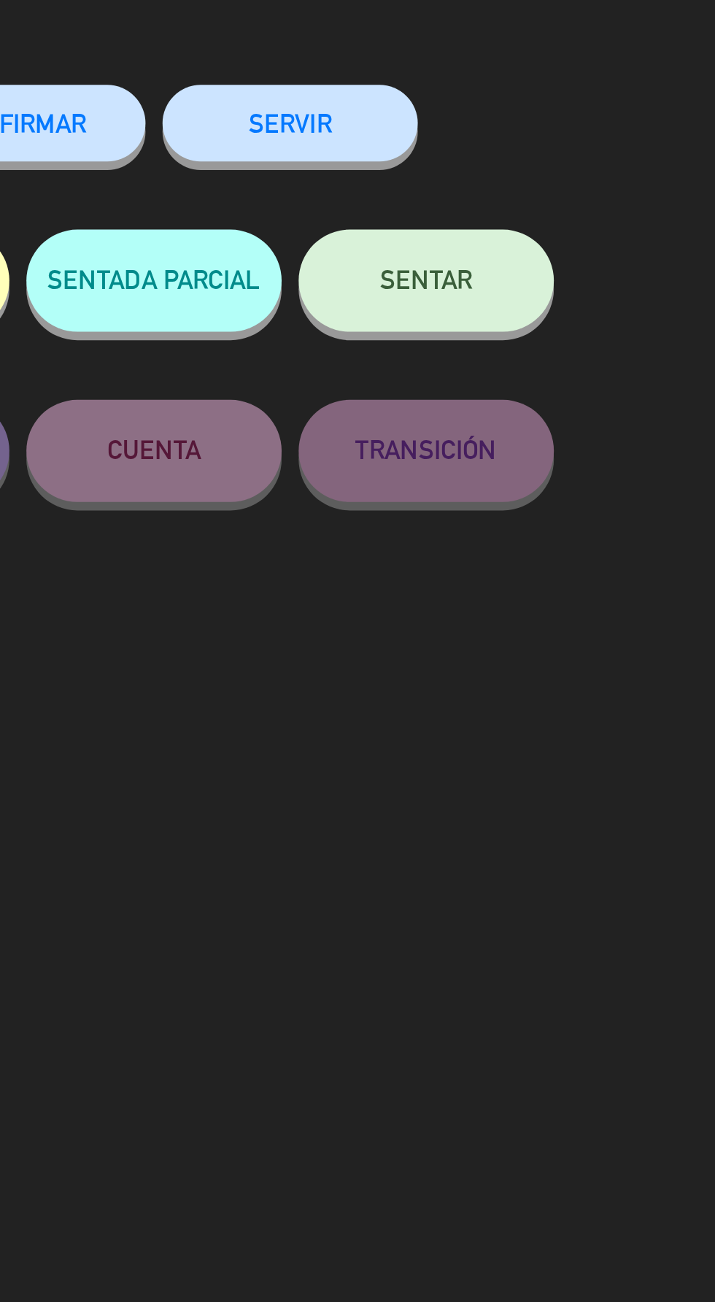
click at [447, 126] on button "CONFIRMAR" at bounding box center [415, 128] width 109 height 33
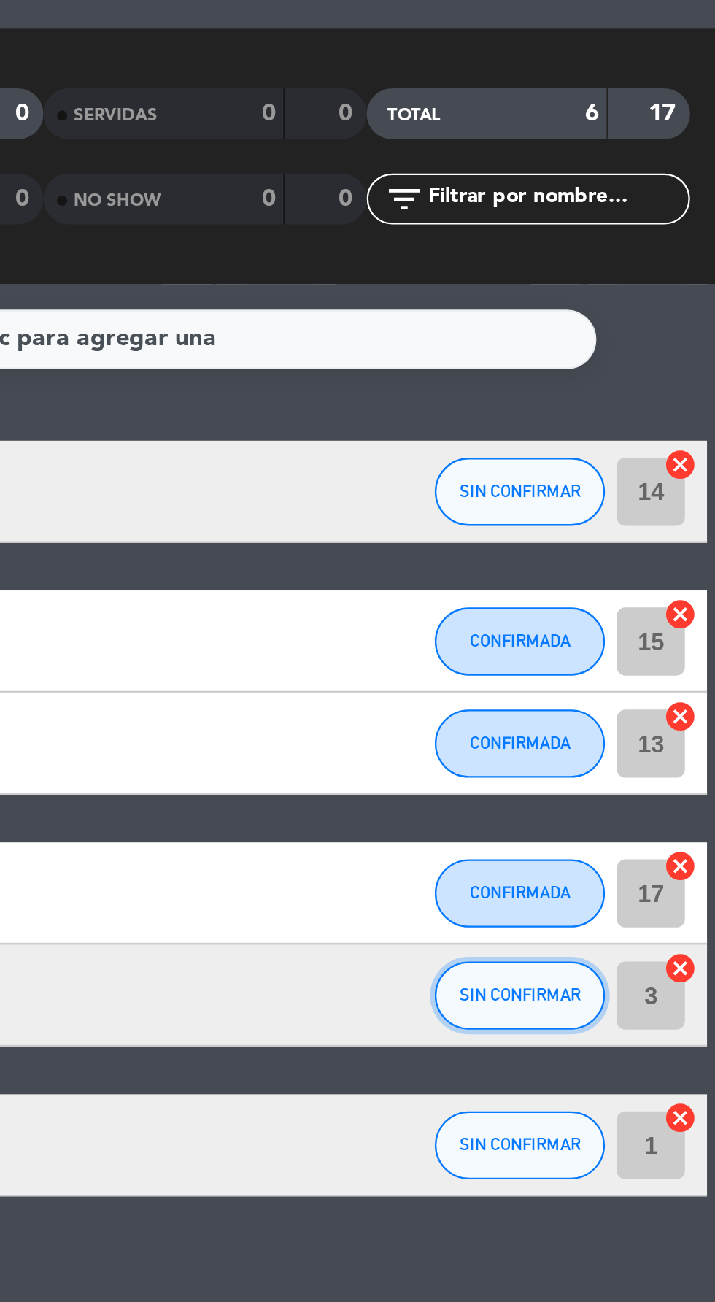
click at [637, 509] on button "SIN CONFIRMAR" at bounding box center [631, 502] width 73 height 29
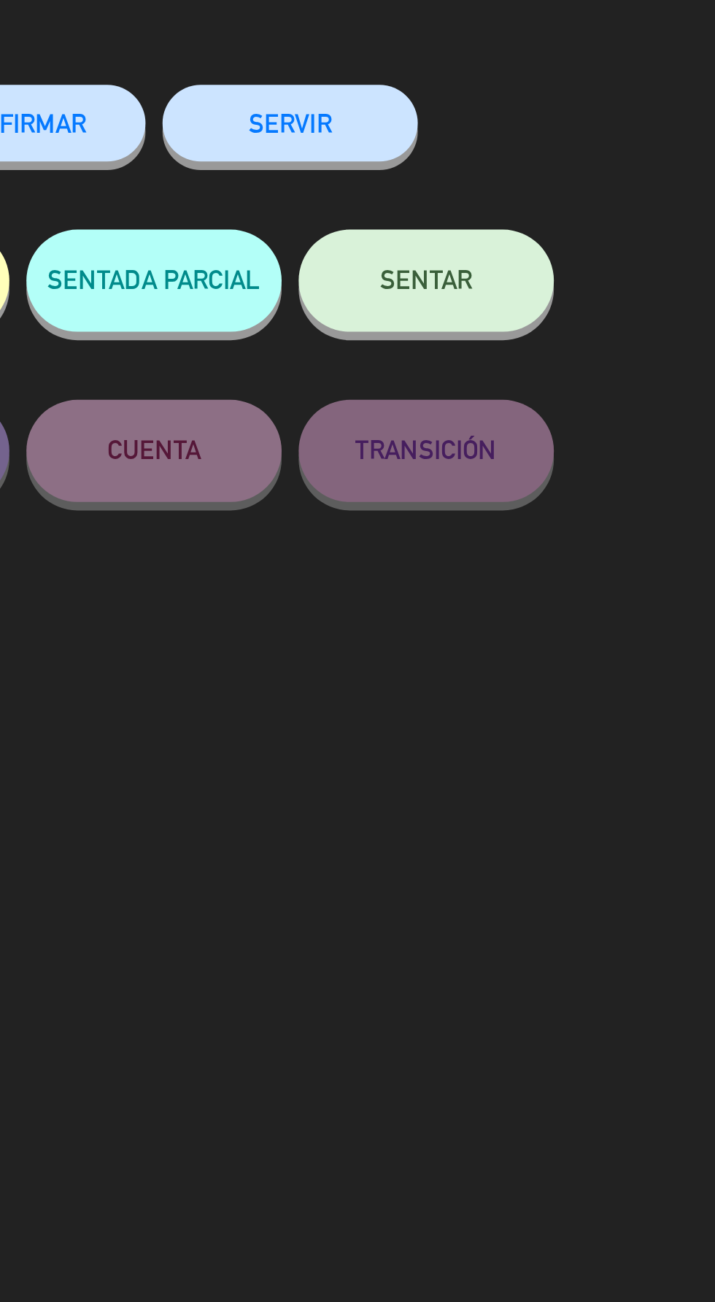
click at [436, 136] on button "CONFIRMAR" at bounding box center [415, 128] width 109 height 33
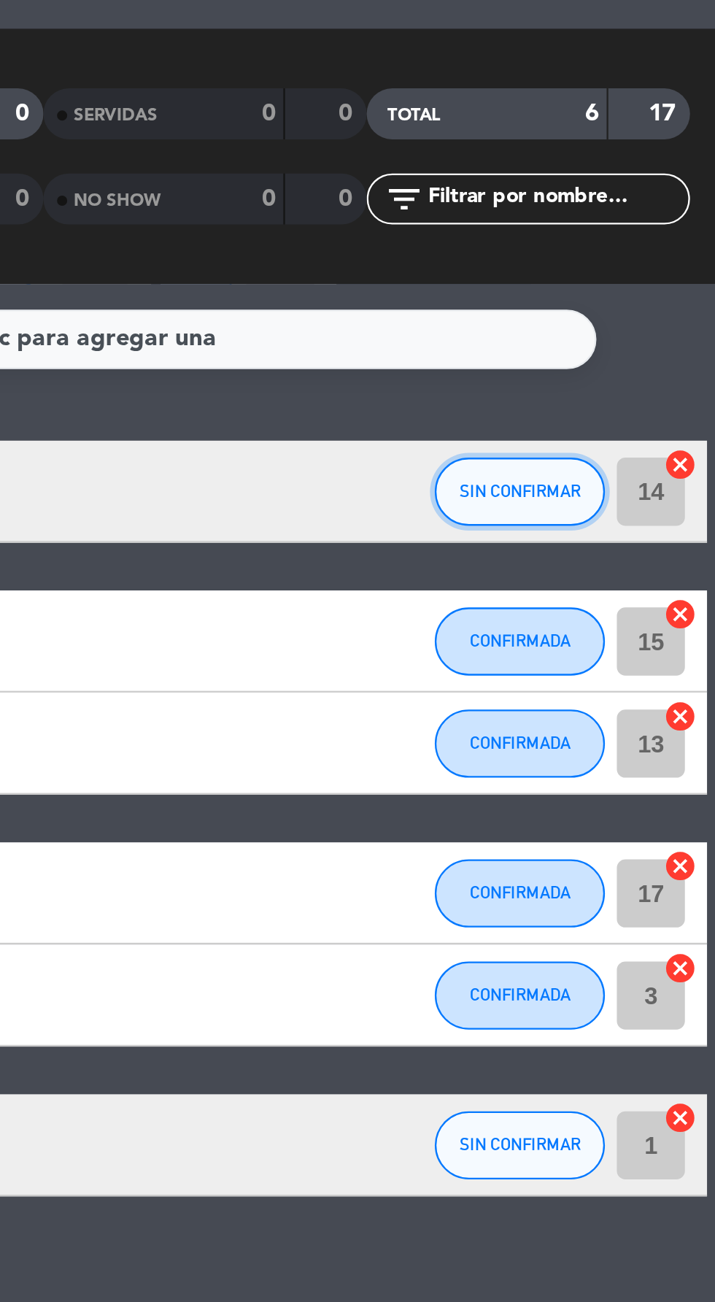
click at [637, 294] on button "SIN CONFIRMAR" at bounding box center [631, 285] width 73 height 29
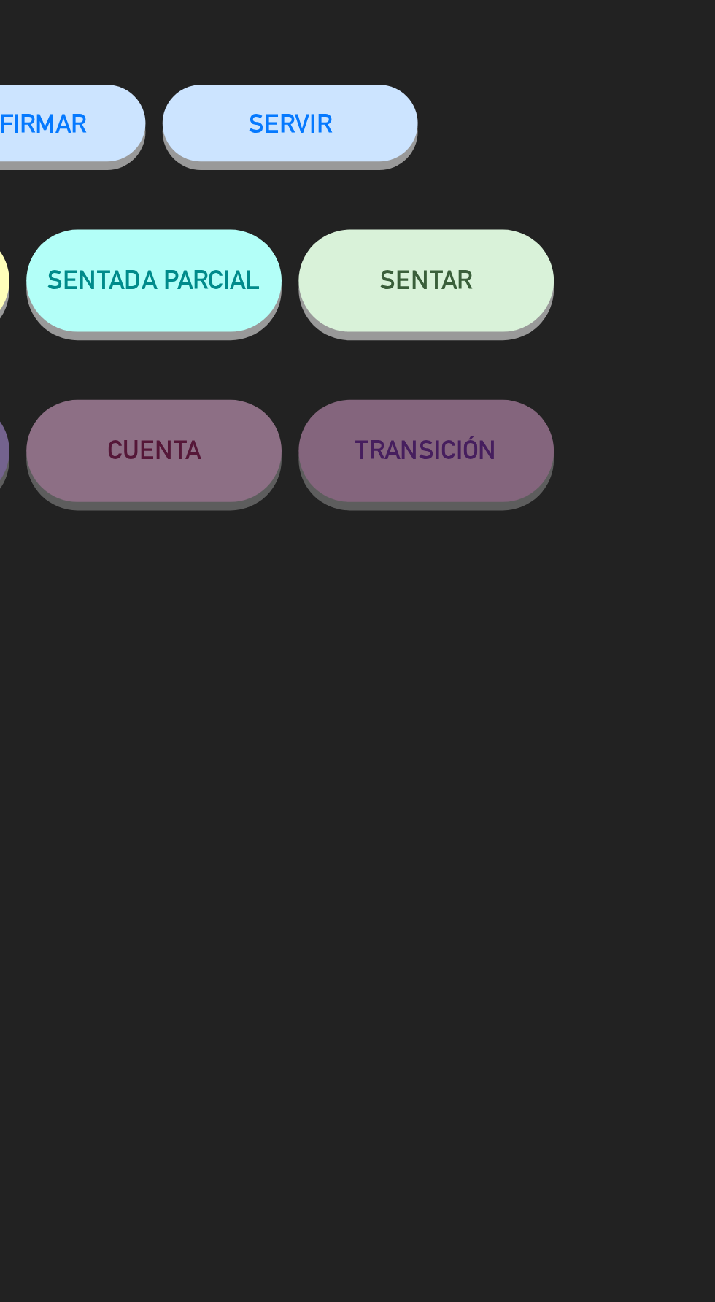
click at [440, 139] on button "CONFIRMAR" at bounding box center [415, 128] width 109 height 33
